Goal: Information Seeking & Learning: Find specific fact

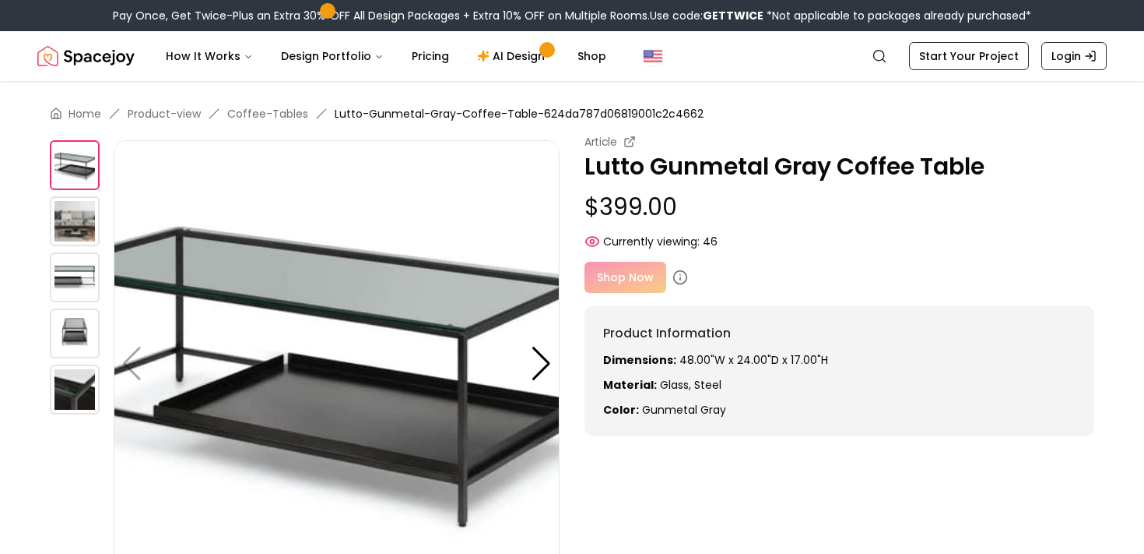
click at [610, 146] on small "Article" at bounding box center [601, 142] width 33 height 16
click at [627, 143] on icon at bounding box center [630, 141] width 12 height 12
click at [84, 226] on img at bounding box center [75, 221] width 50 height 50
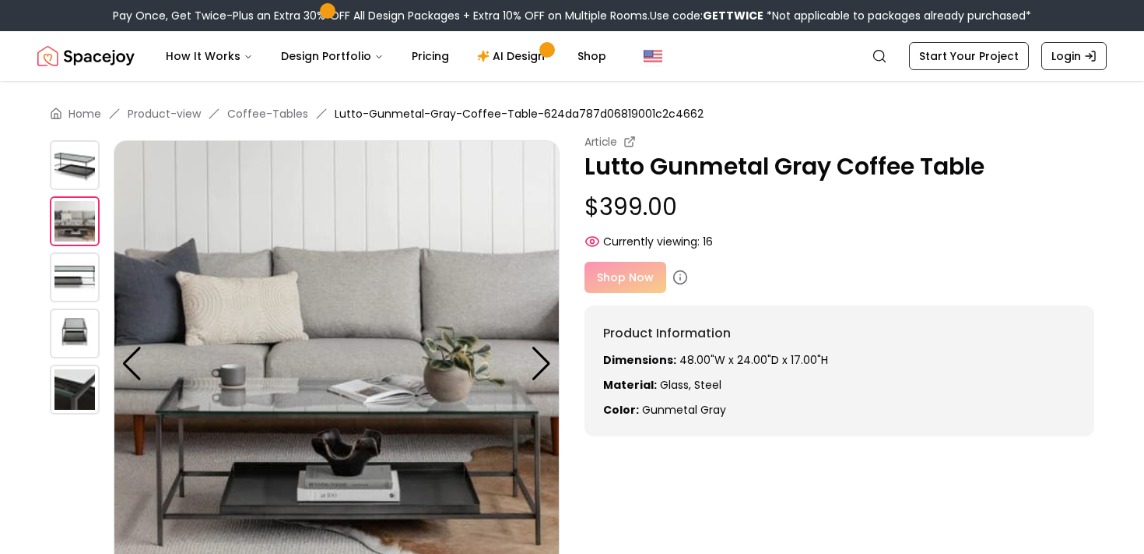
scroll to position [67, 0]
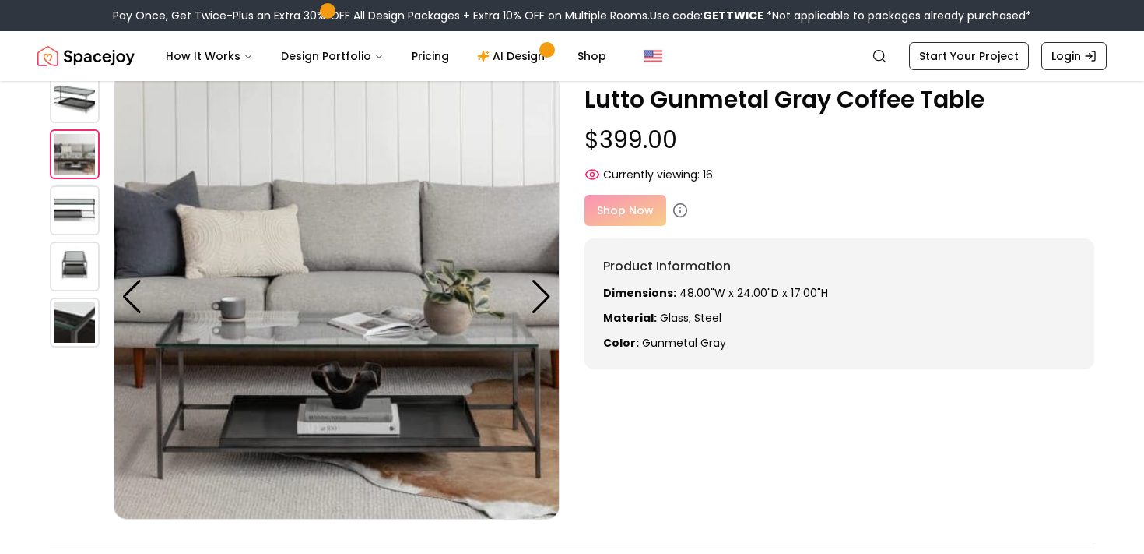
click at [83, 221] on img at bounding box center [75, 210] width 50 height 50
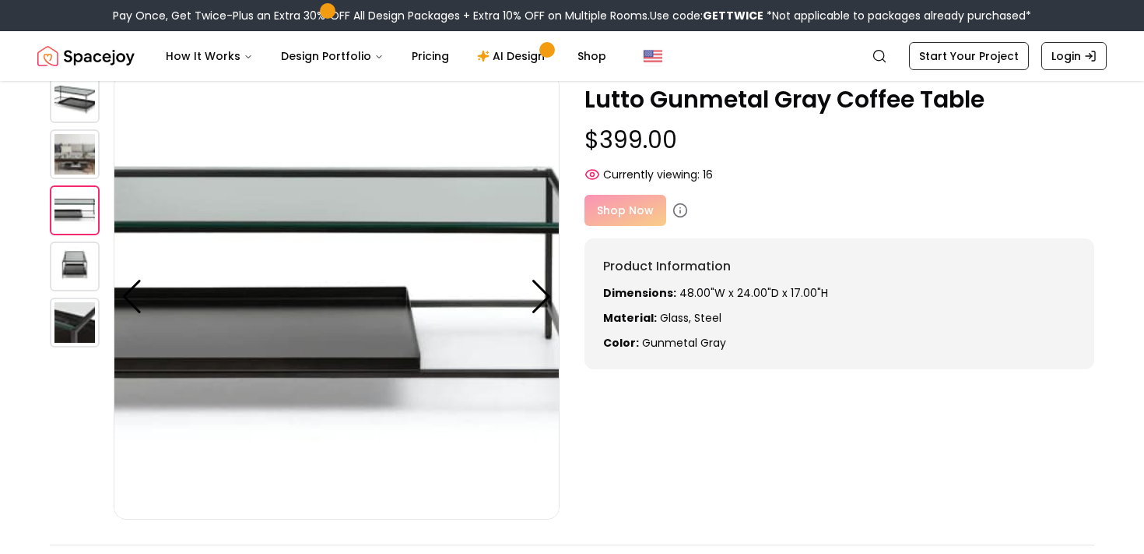
click at [76, 258] on img at bounding box center [75, 266] width 50 height 50
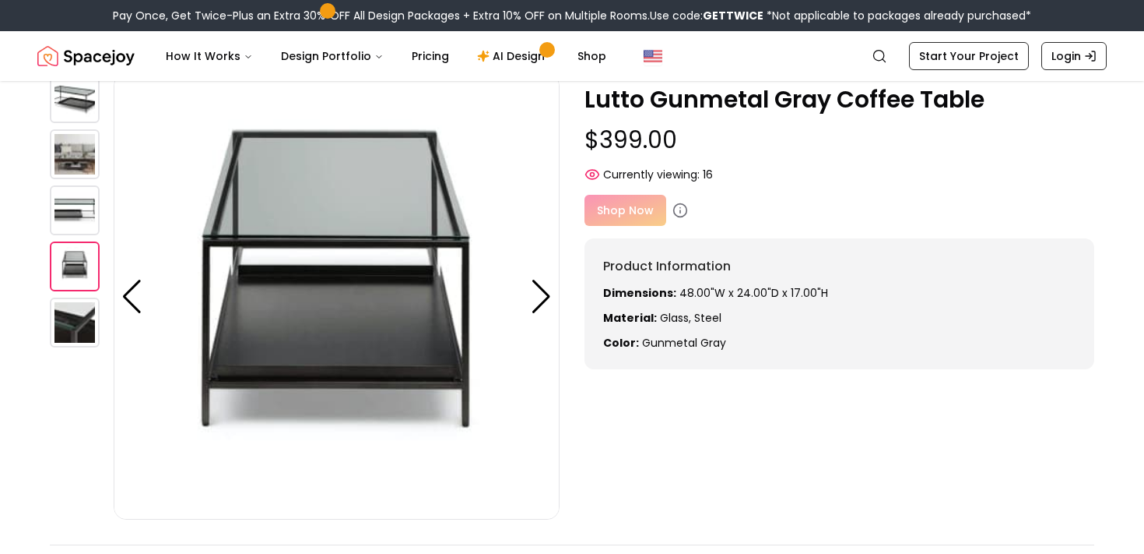
click at [76, 310] on img at bounding box center [75, 322] width 50 height 50
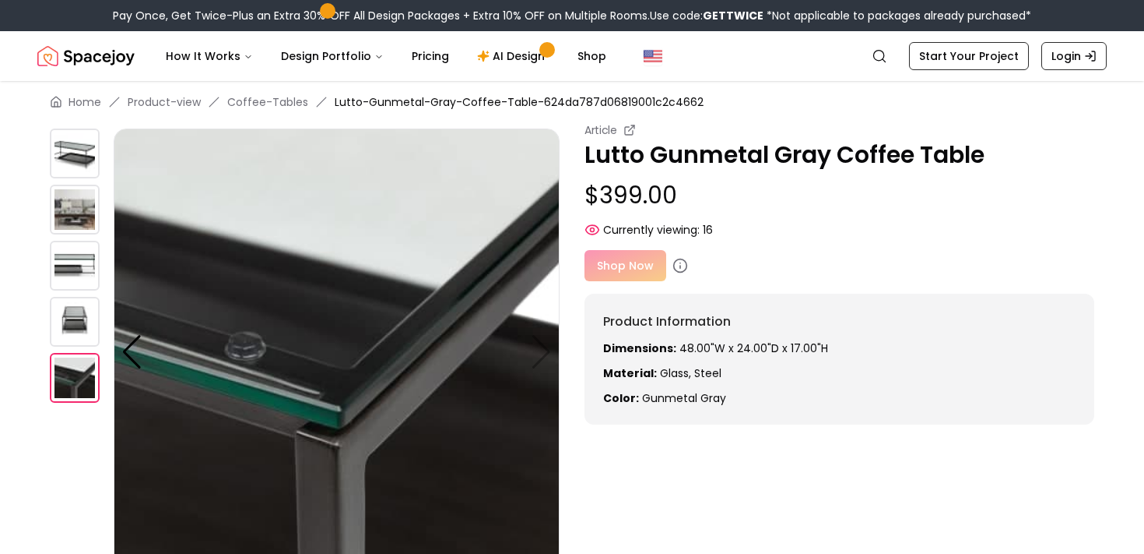
scroll to position [0, 0]
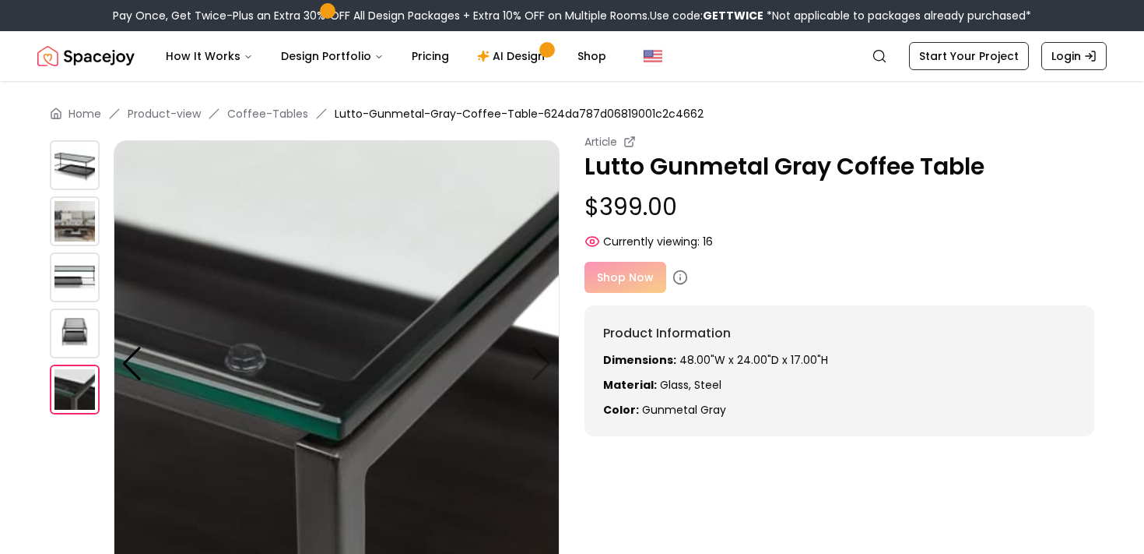
click at [76, 234] on img at bounding box center [75, 221] width 50 height 50
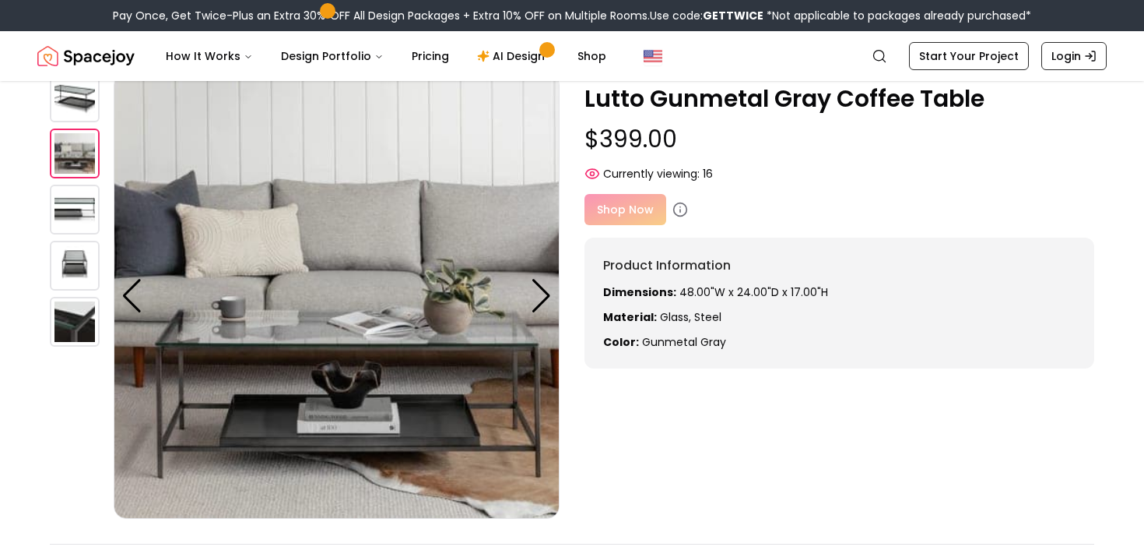
scroll to position [79, 0]
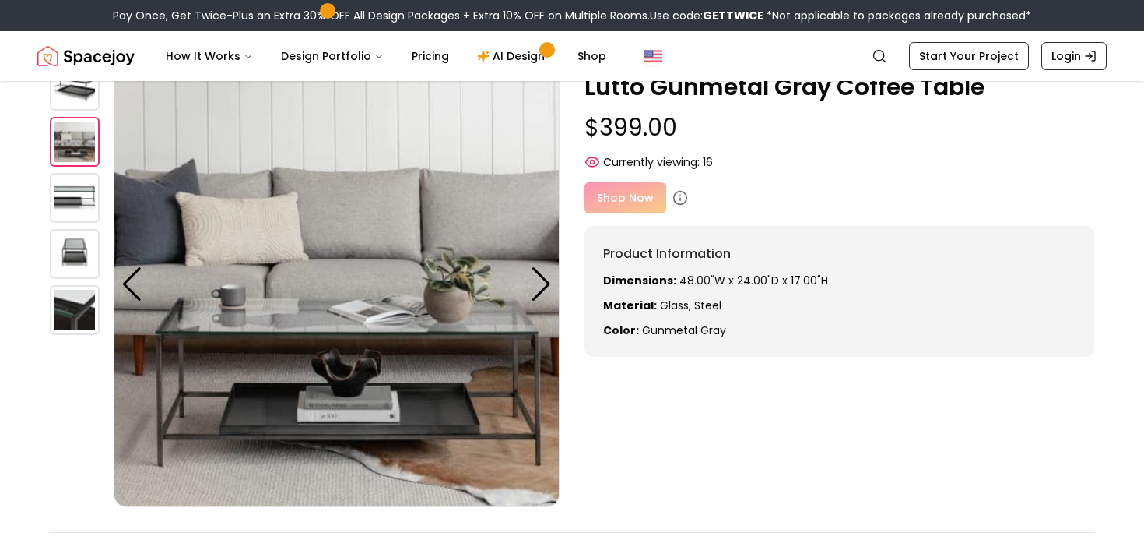
click at [299, 396] on img at bounding box center [337, 284] width 446 height 446
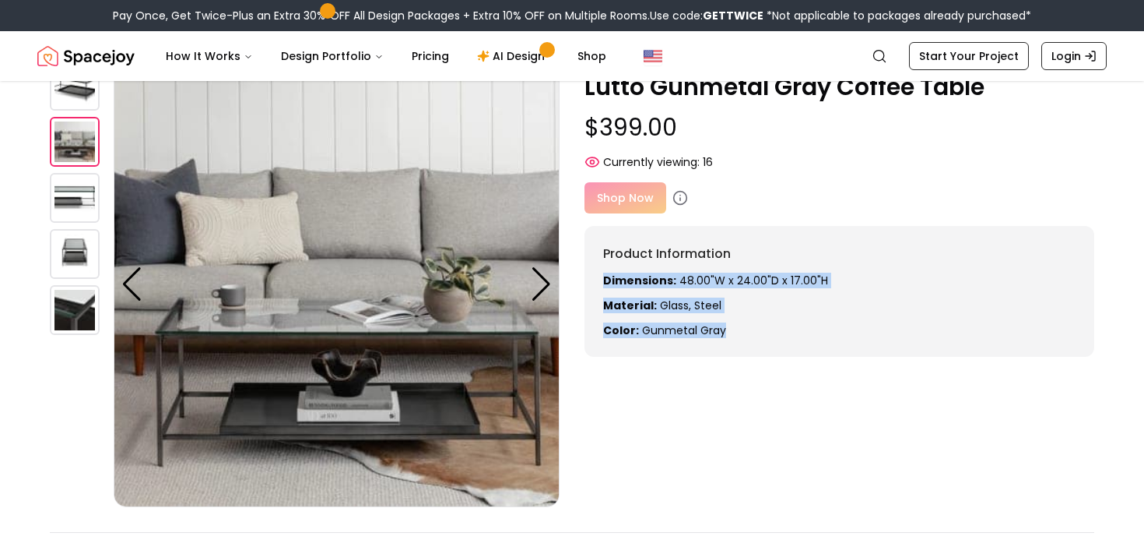
drag, startPoint x: 699, startPoint y: 311, endPoint x: 603, endPoint y: 276, distance: 103.0
click at [603, 276] on div "Product Information Dimensions: 48.00"W x 24.00"D x 17.00"H Material: Glass, st…" at bounding box center [840, 291] width 510 height 131
copy div "Dimensions: 48.00"W x 24.00"D x 17.00"H Material: Glass, steel Color: gunmetal …"
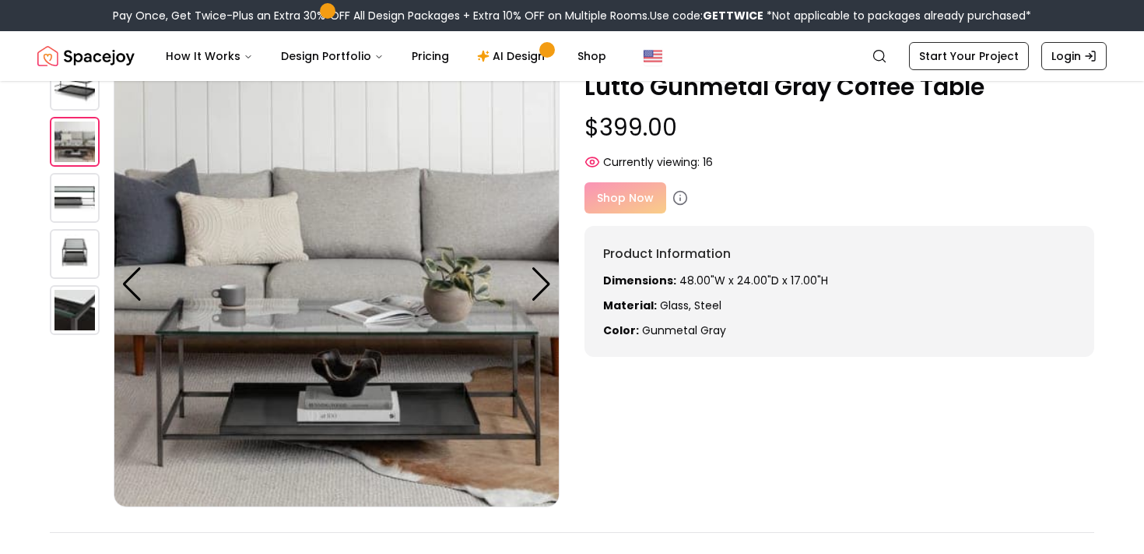
click at [770, 262] on h6 "Product Information" at bounding box center [839, 253] width 473 height 19
drag, startPoint x: 824, startPoint y: 277, endPoint x: 604, endPoint y: 282, distance: 219.6
click at [604, 282] on p "Dimensions: 48.00"W x 24.00"D x 17.00"H" at bounding box center [839, 280] width 473 height 16
copy p "Dimensions: 48.00"W x 24.00"D x 17.00"H"
